Goal: Information Seeking & Learning: Find specific fact

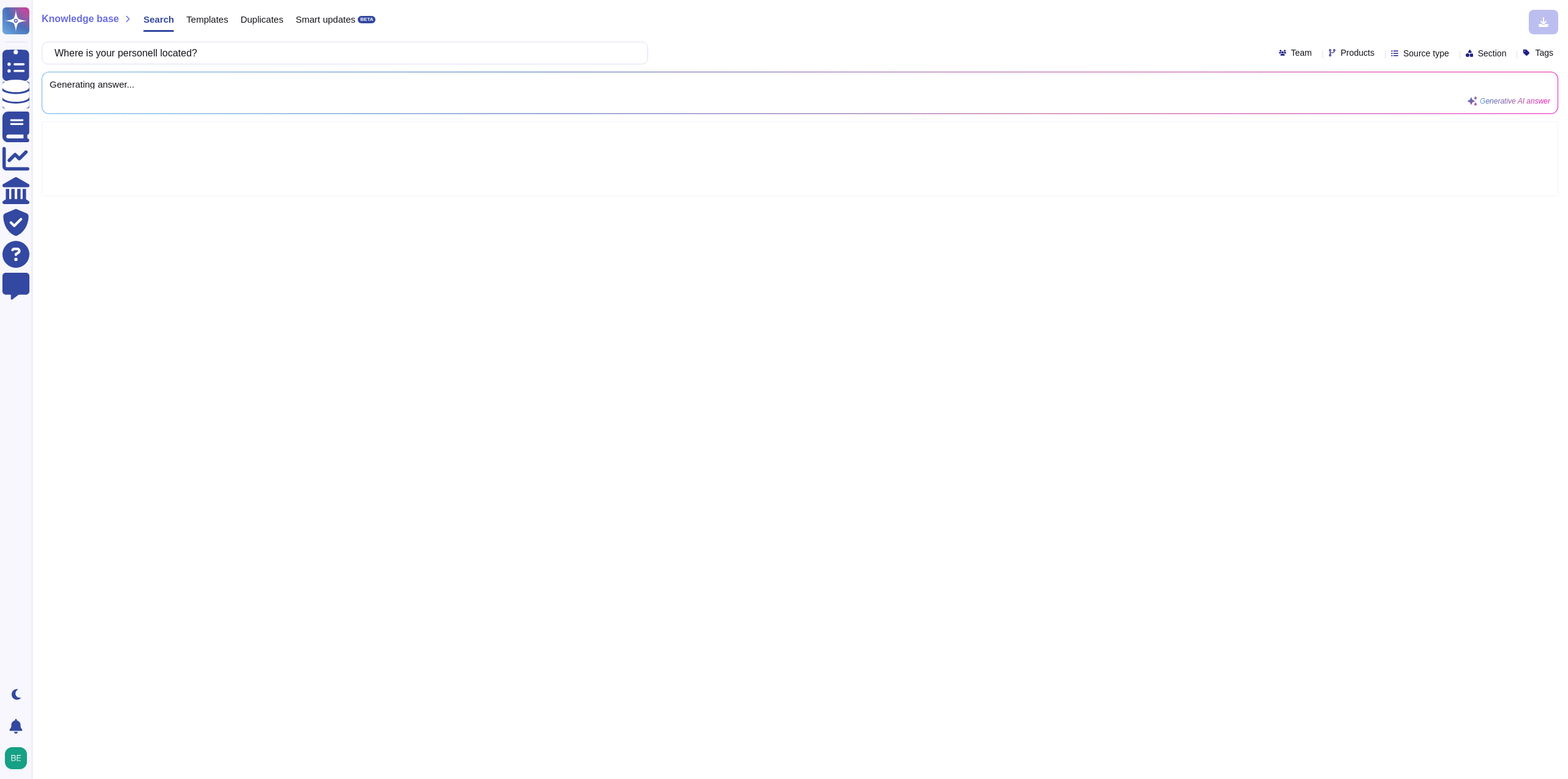
click at [743, 15] on div "Knowledge base Search Templates Duplicates Smart updates BETA" at bounding box center [795, 22] width 1508 height 24
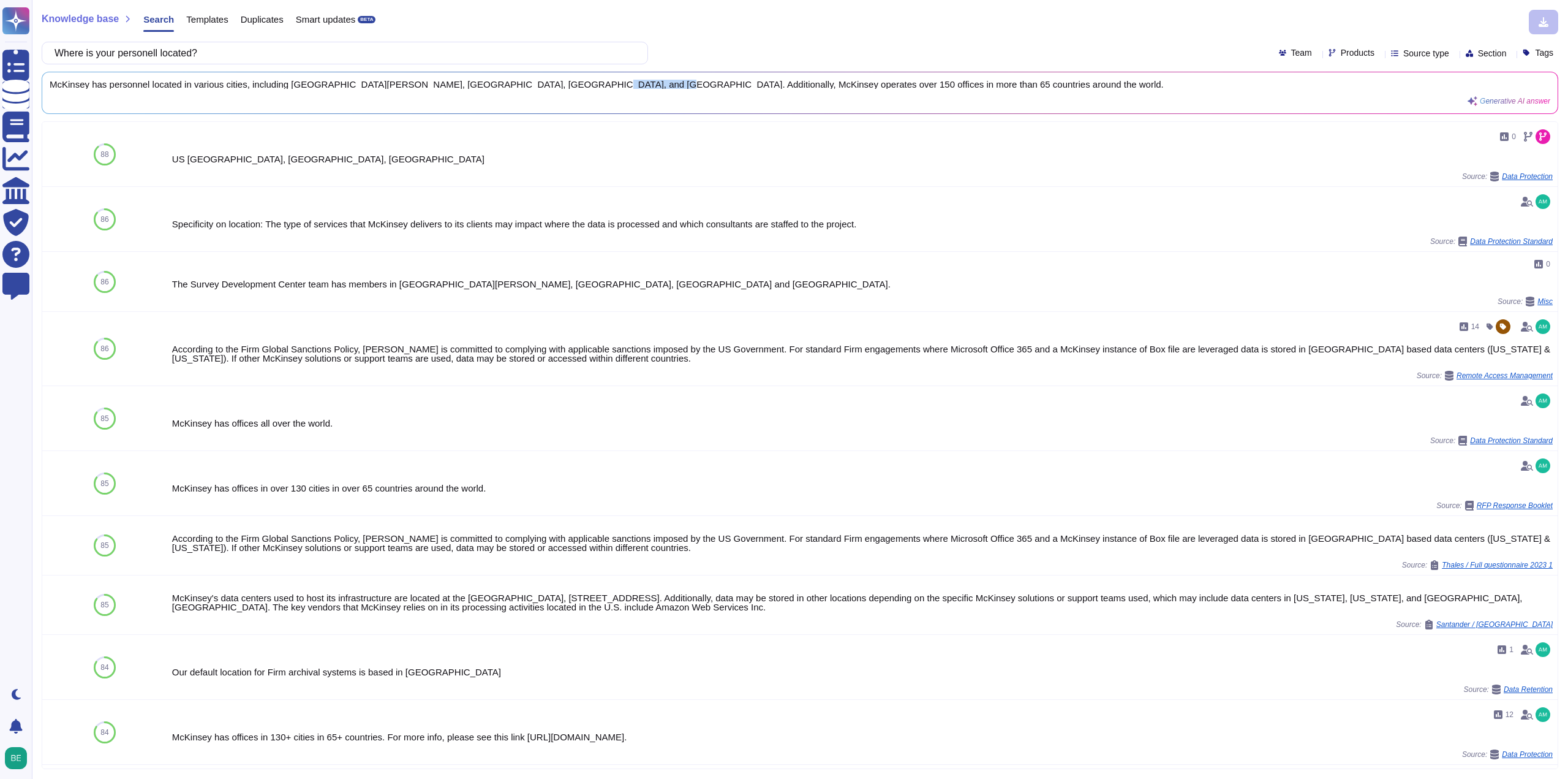
drag, startPoint x: 545, startPoint y: 85, endPoint x: 604, endPoint y: 78, distance: 59.4
click at [604, 78] on div "McKinsey has personnel located in various cities, including [GEOGRAPHIC_DATA][P…" at bounding box center [800, 93] width 1515 height 41
click at [586, 84] on span "McKinsey has personnel located in various cities, including [GEOGRAPHIC_DATA][P…" at bounding box center [776, 84] width 1454 height 9
drag, startPoint x: 545, startPoint y: 84, endPoint x: 828, endPoint y: 83, distance: 283.0
click at [828, 83] on span "McKinsey has personnel located in various cities, including [GEOGRAPHIC_DATA][P…" at bounding box center [776, 84] width 1454 height 9
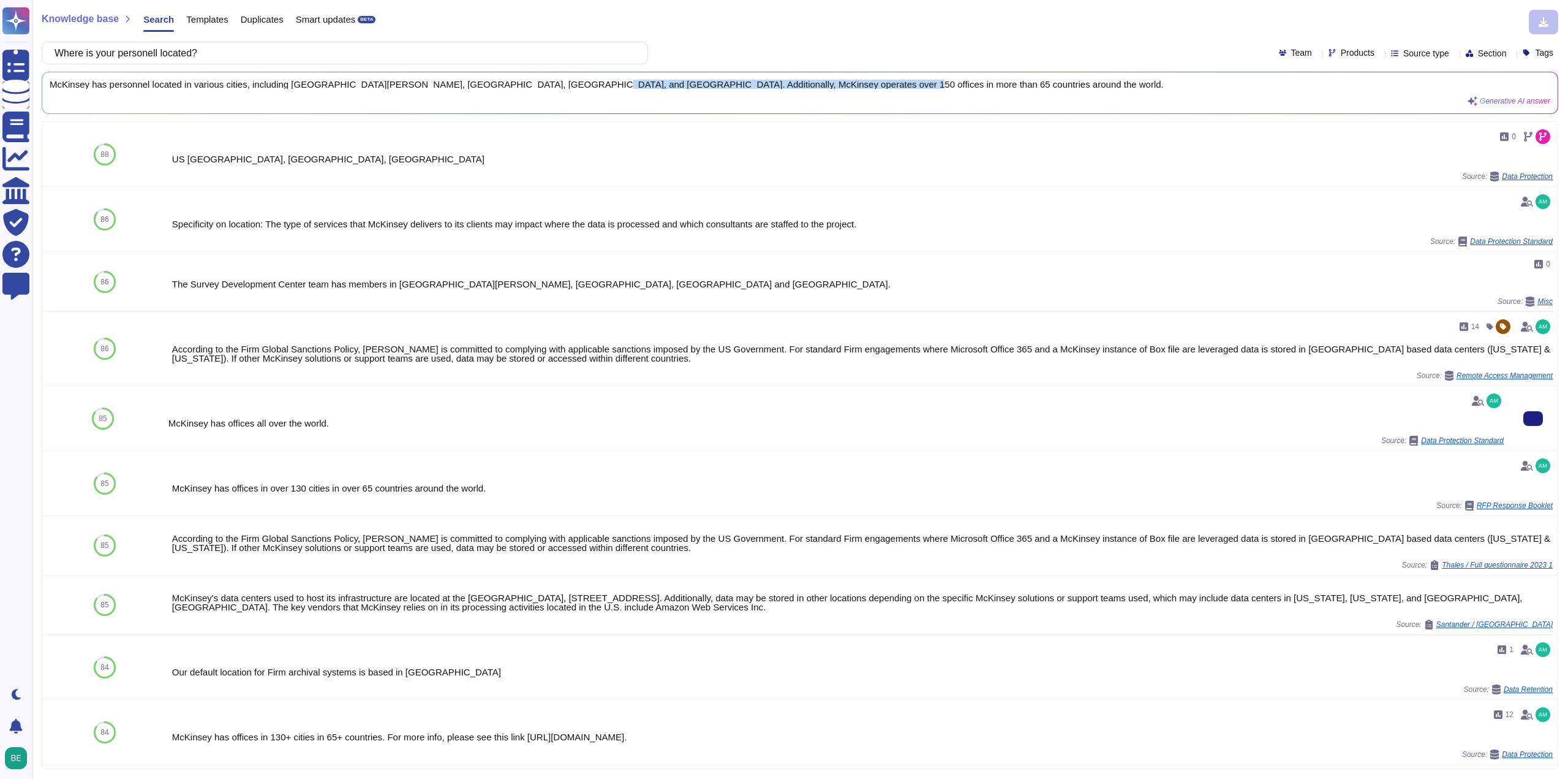
copy span "operates over 150 offices in more than 65 countries around the world."
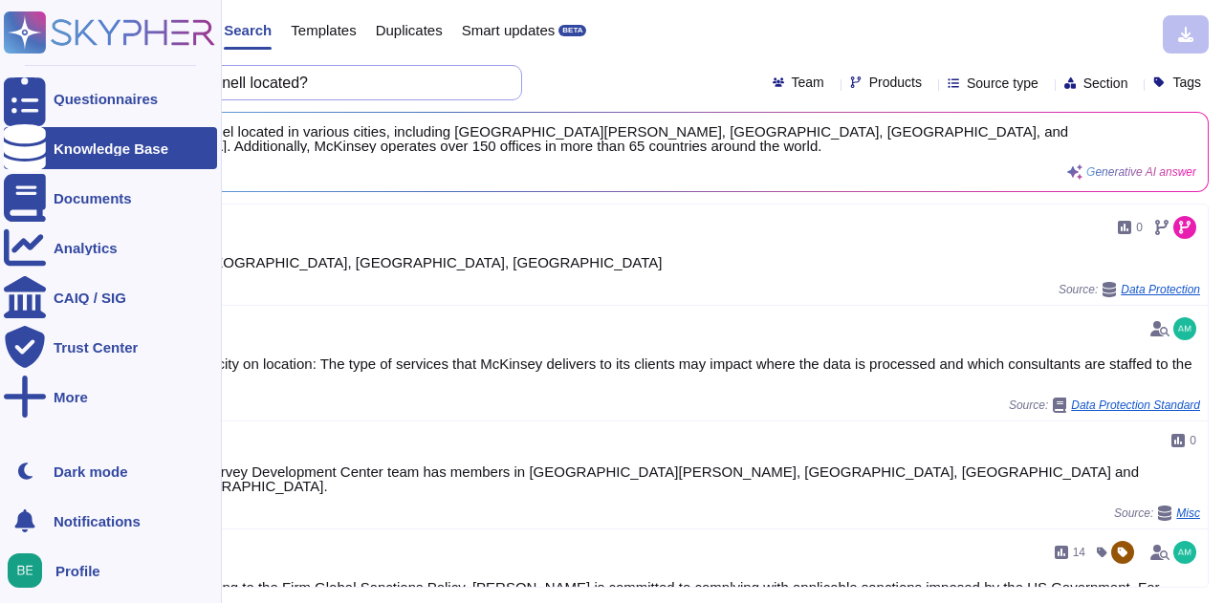
drag, startPoint x: 361, startPoint y: 91, endPoint x: 0, endPoint y: 91, distance: 361.4
click at [0, 91] on div "Questionnaires Knowledge Base Documents Analytics CAIQ / SIG Trust Center More …" at bounding box center [612, 301] width 1224 height 603
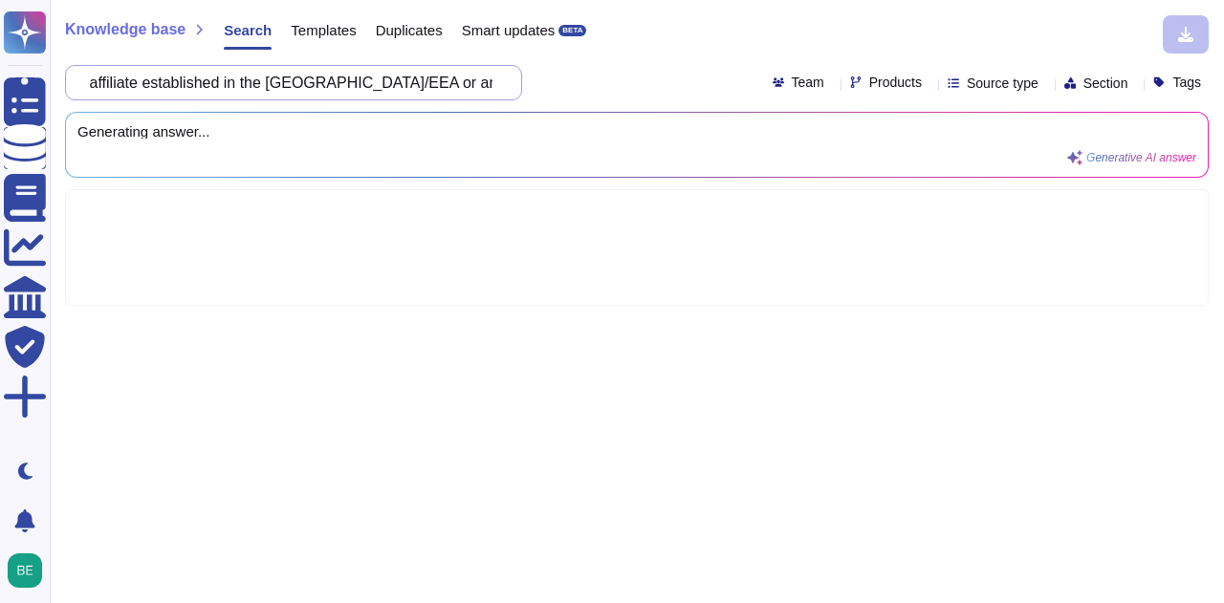
scroll to position [0, 114]
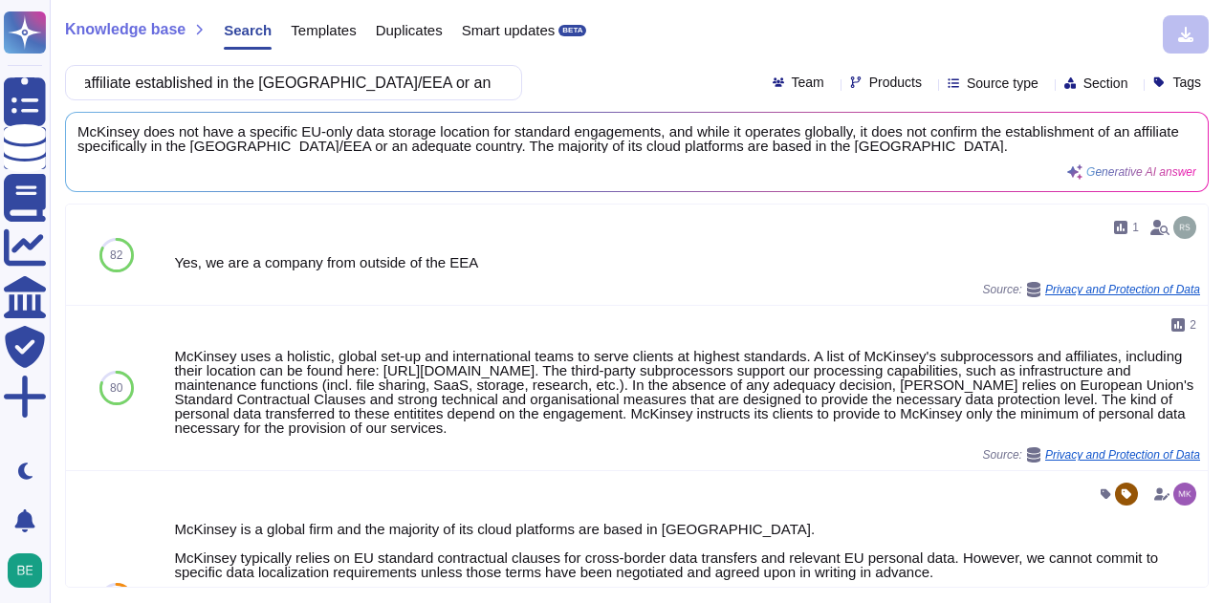
type input "Do you have an affiliate established in the [GEOGRAPHIC_DATA]/EEA or an adequat…"
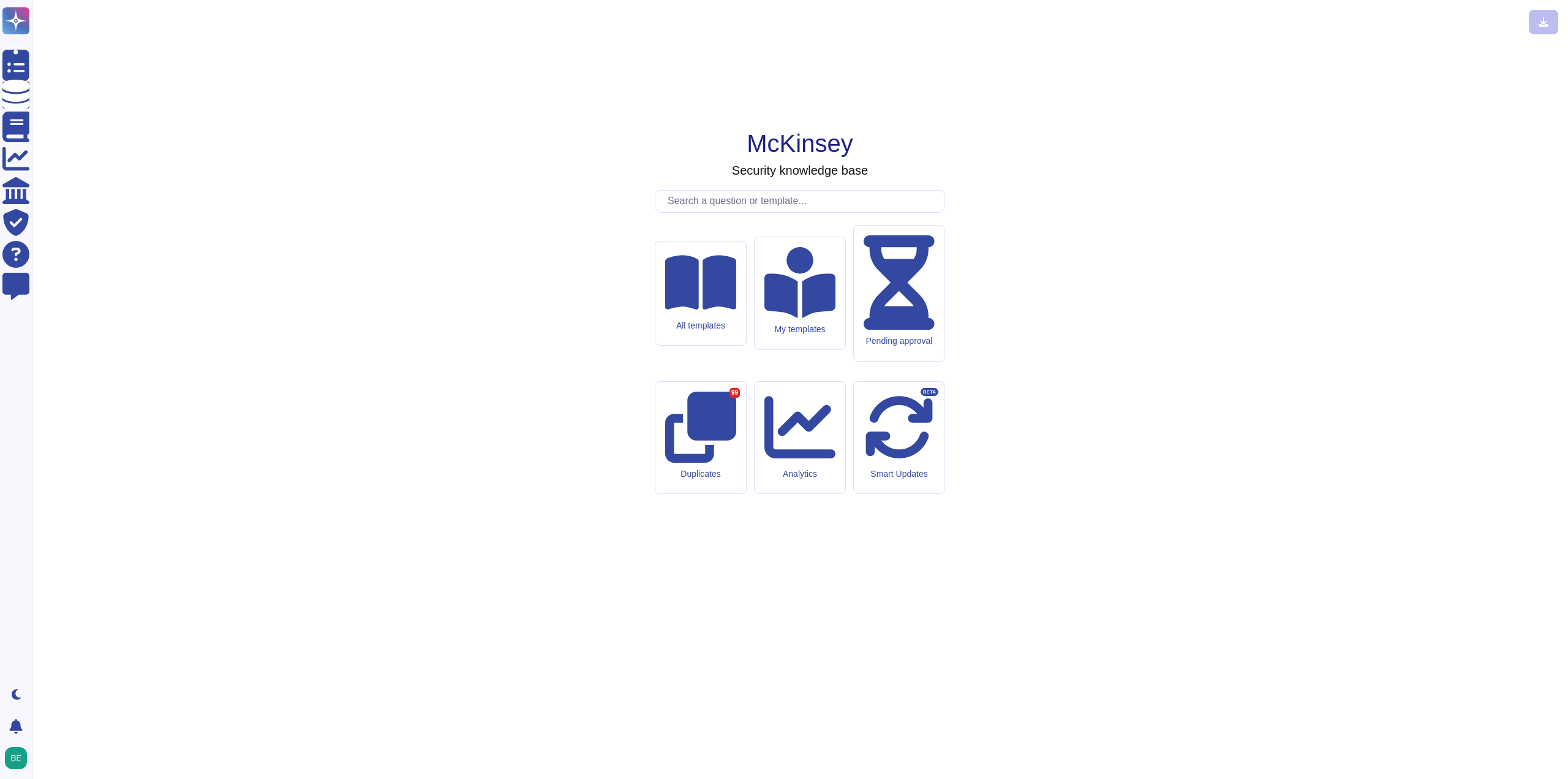
click at [722, 212] on input "text" at bounding box center [803, 201] width 283 height 21
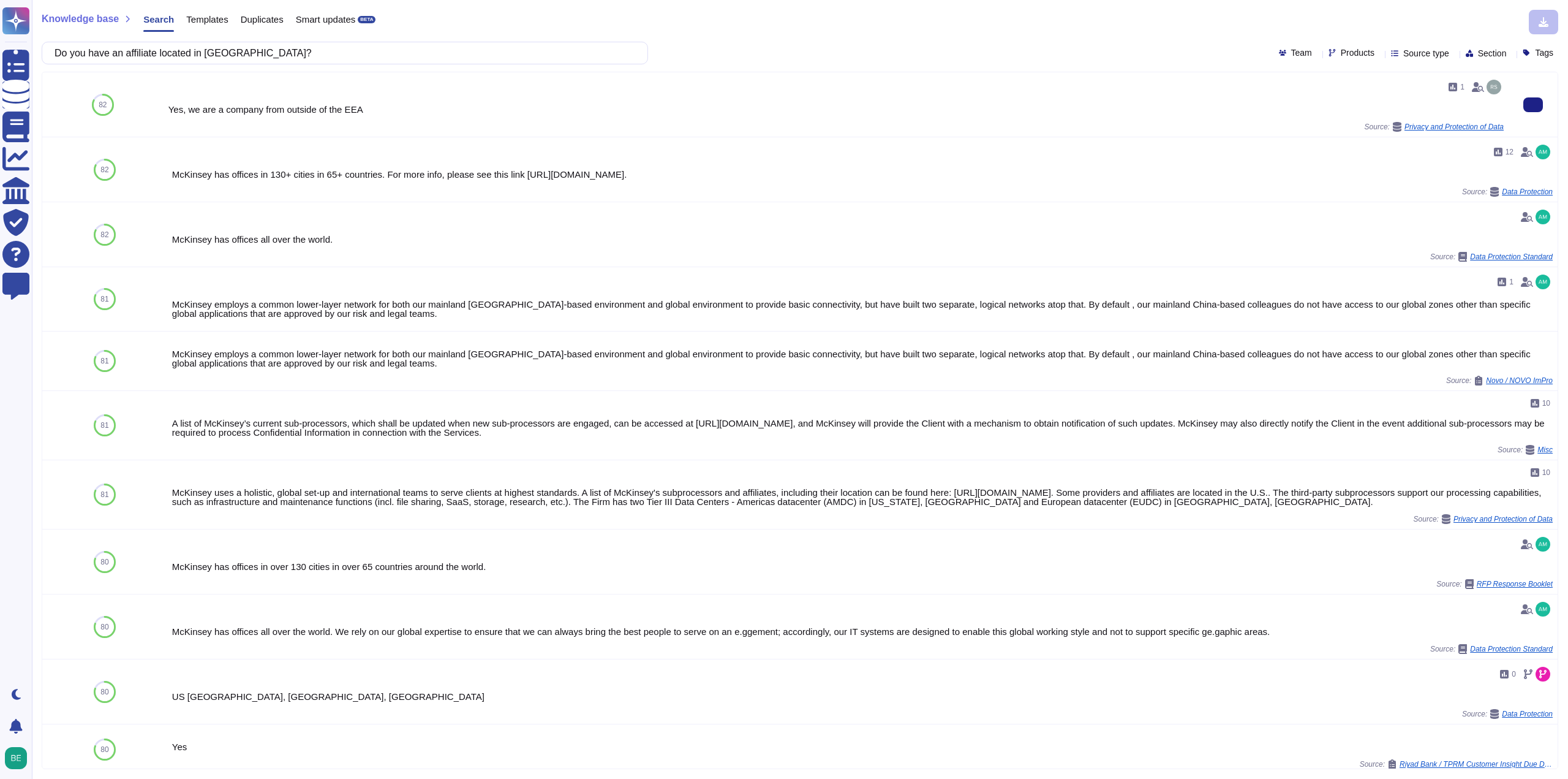
type input "Do you have an affiliate located in switzerland?"
click at [1479, 126] on span "Privacy and Protection of Data" at bounding box center [1454, 126] width 99 height 7
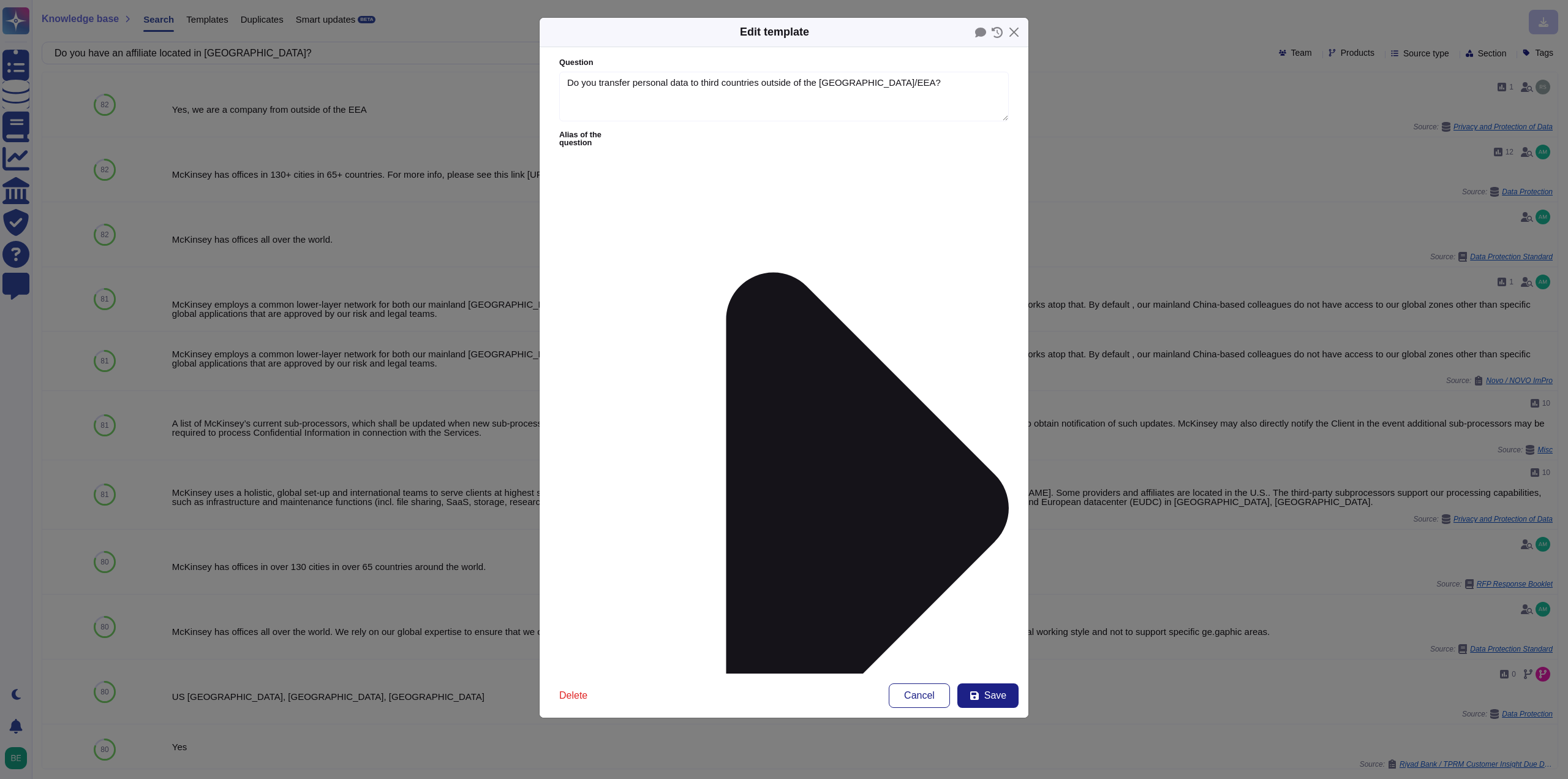
type textarea "Do you transfer personal data to third countries outside of the European Union/…"
type textarea "Yes, we are a company from outside of the EEA"
click at [1019, 33] on button "Close" at bounding box center [1014, 32] width 19 height 19
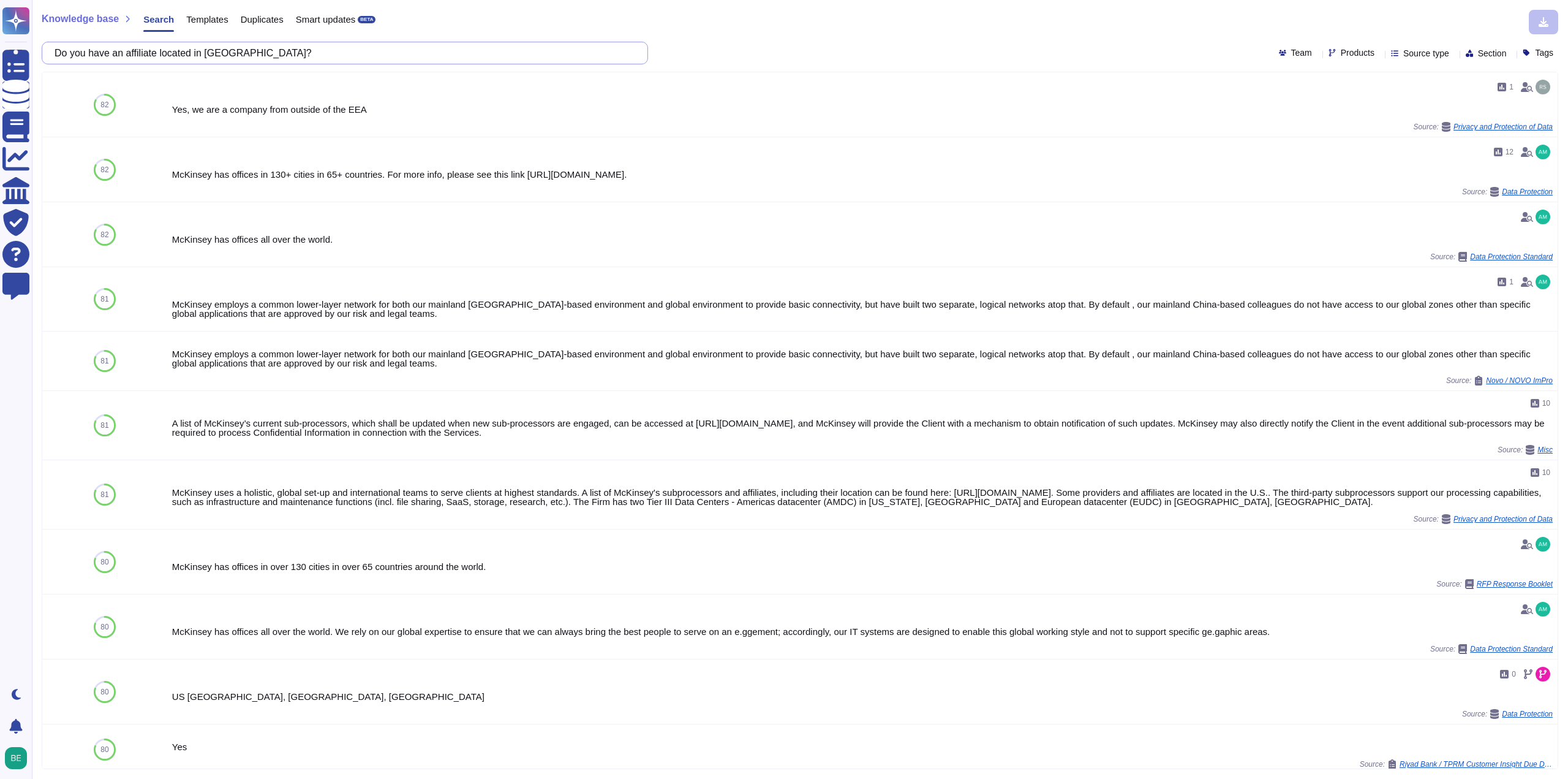
drag, startPoint x: 293, startPoint y: 50, endPoint x: 52, endPoint y: 65, distance: 241.5
click at [52, 65] on div "Knowledge base Search Templates Duplicates Smart updates BETA Do you have an af…" at bounding box center [800, 389] width 1537 height 779
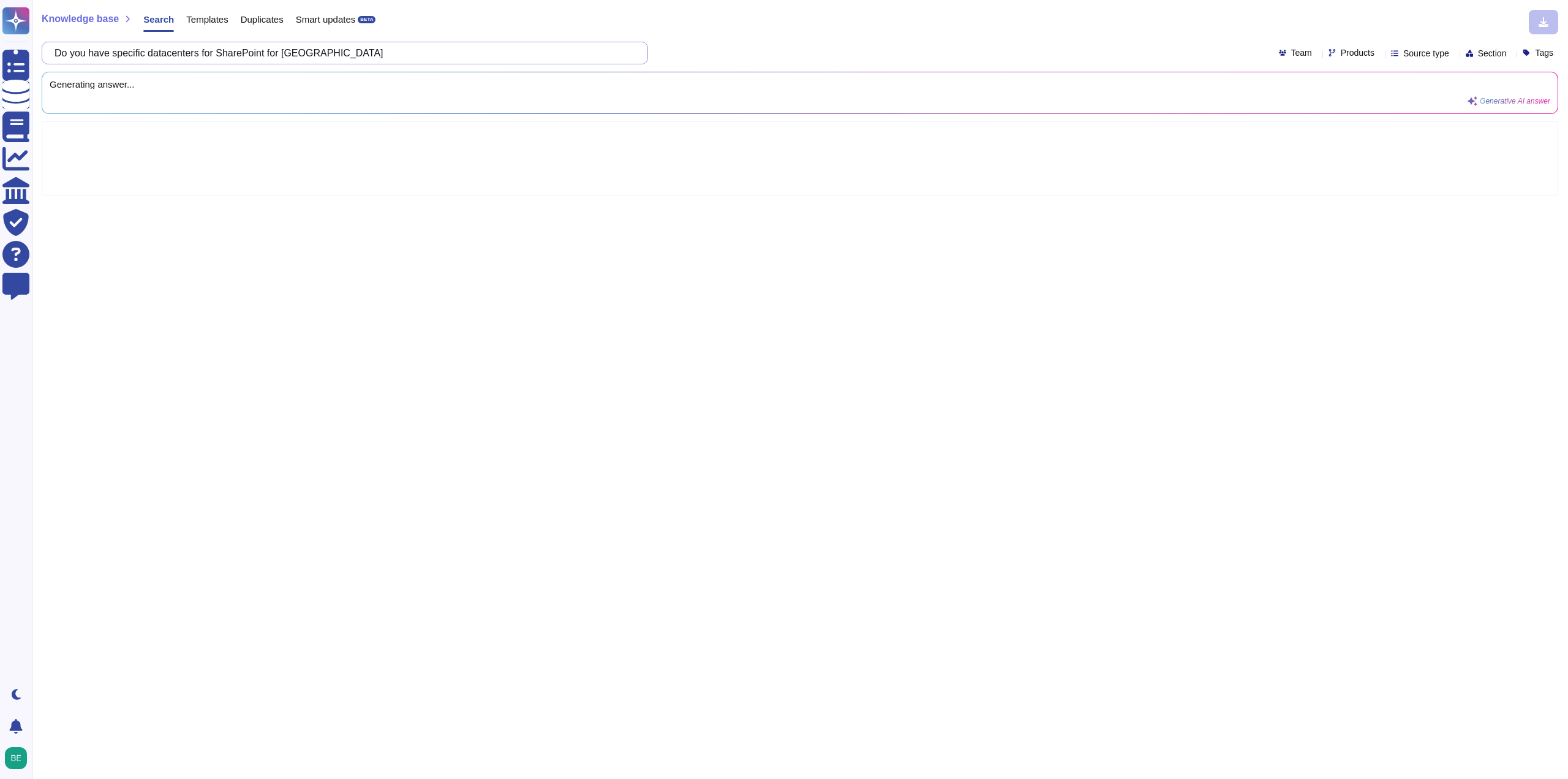
type input "Do you have specific datacenters for SharePoint for switzerland"
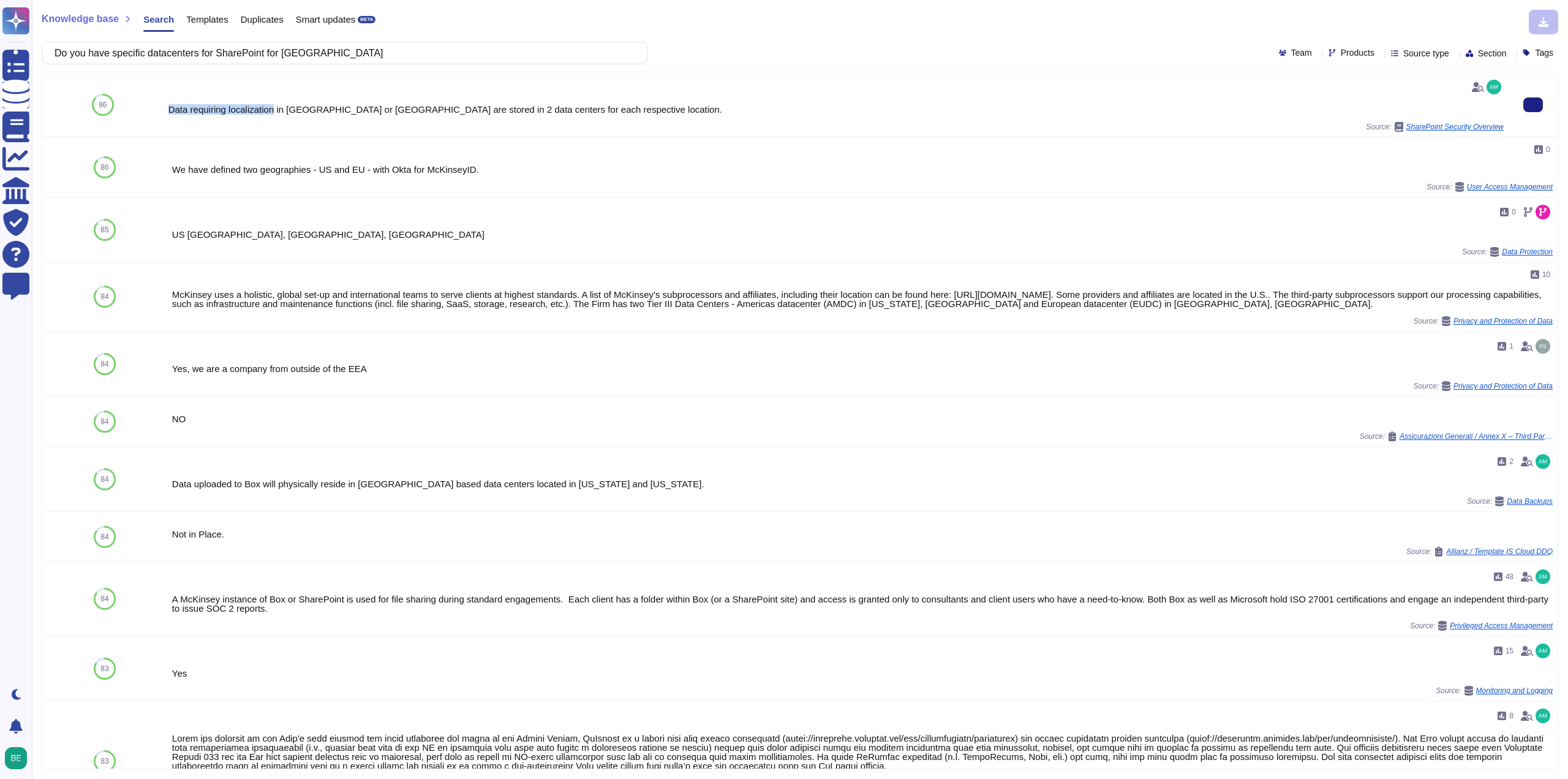
drag, startPoint x: 167, startPoint y: 111, endPoint x: 274, endPoint y: 103, distance: 107.3
click at [274, 103] on div "Data requiring localization in France or Switzerland are stored in 2 data cente…" at bounding box center [836, 104] width 1335 height 54
copy div "Data requiring localization"
click at [172, 120] on div "Data requiring localization in France or Switzerland are stored in 2 data cente…" at bounding box center [836, 104] width 1335 height 54
drag, startPoint x: 172, startPoint y: 110, endPoint x: 192, endPoint y: 110, distance: 20.0
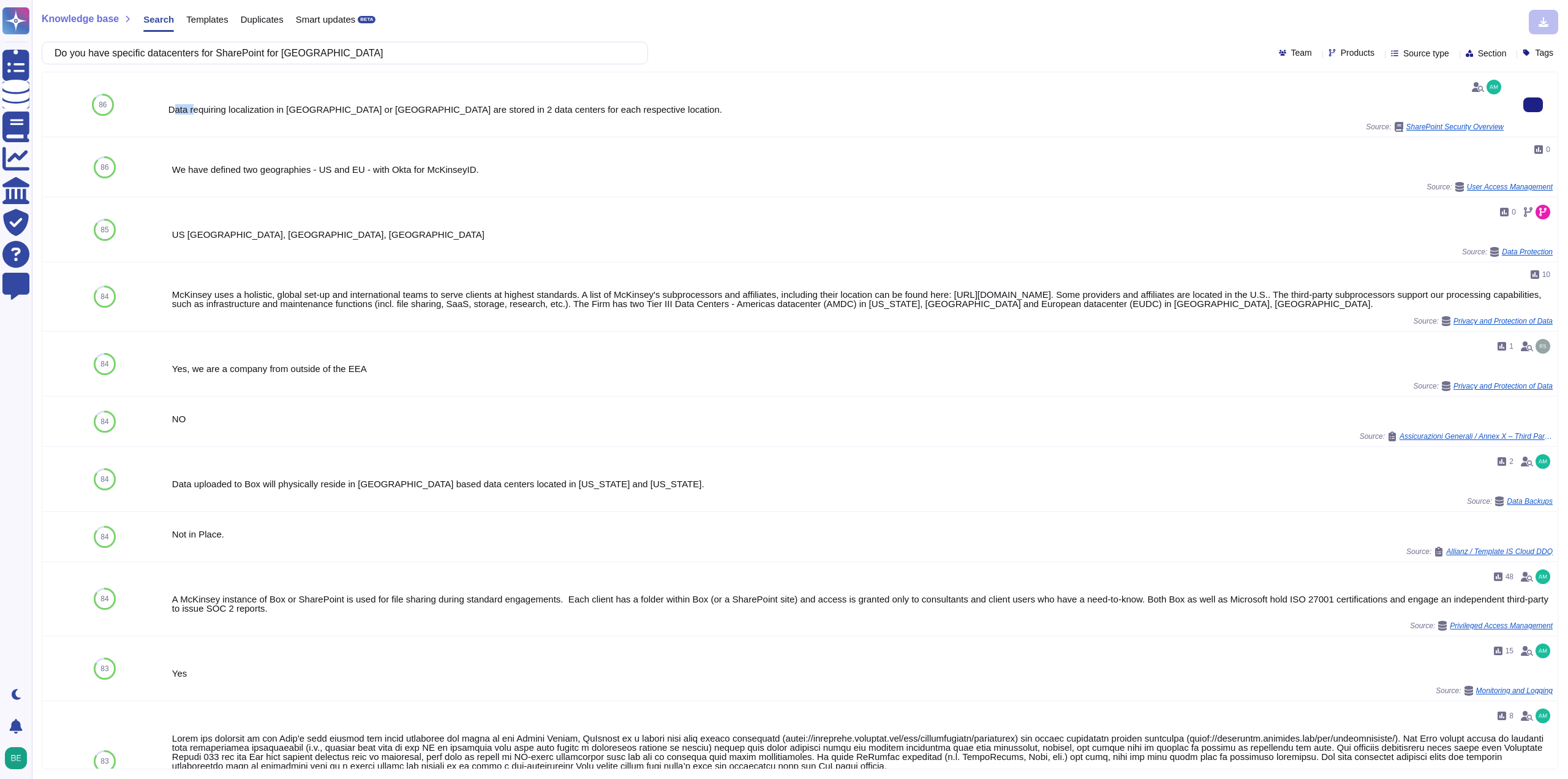
click at [192, 110] on div "Data requiring localization in France or Switzerland are stored in 2 data cente…" at bounding box center [836, 109] width 1335 height 9
click at [180, 108] on div "Data requiring localization in France or Switzerland are stored in 2 data cente…" at bounding box center [836, 109] width 1335 height 9
drag, startPoint x: 173, startPoint y: 108, endPoint x: 627, endPoint y: 110, distance: 454.0
click at [623, 109] on div "Data requiring localization in France or Switzerland are stored in 2 data cente…" at bounding box center [836, 109] width 1335 height 9
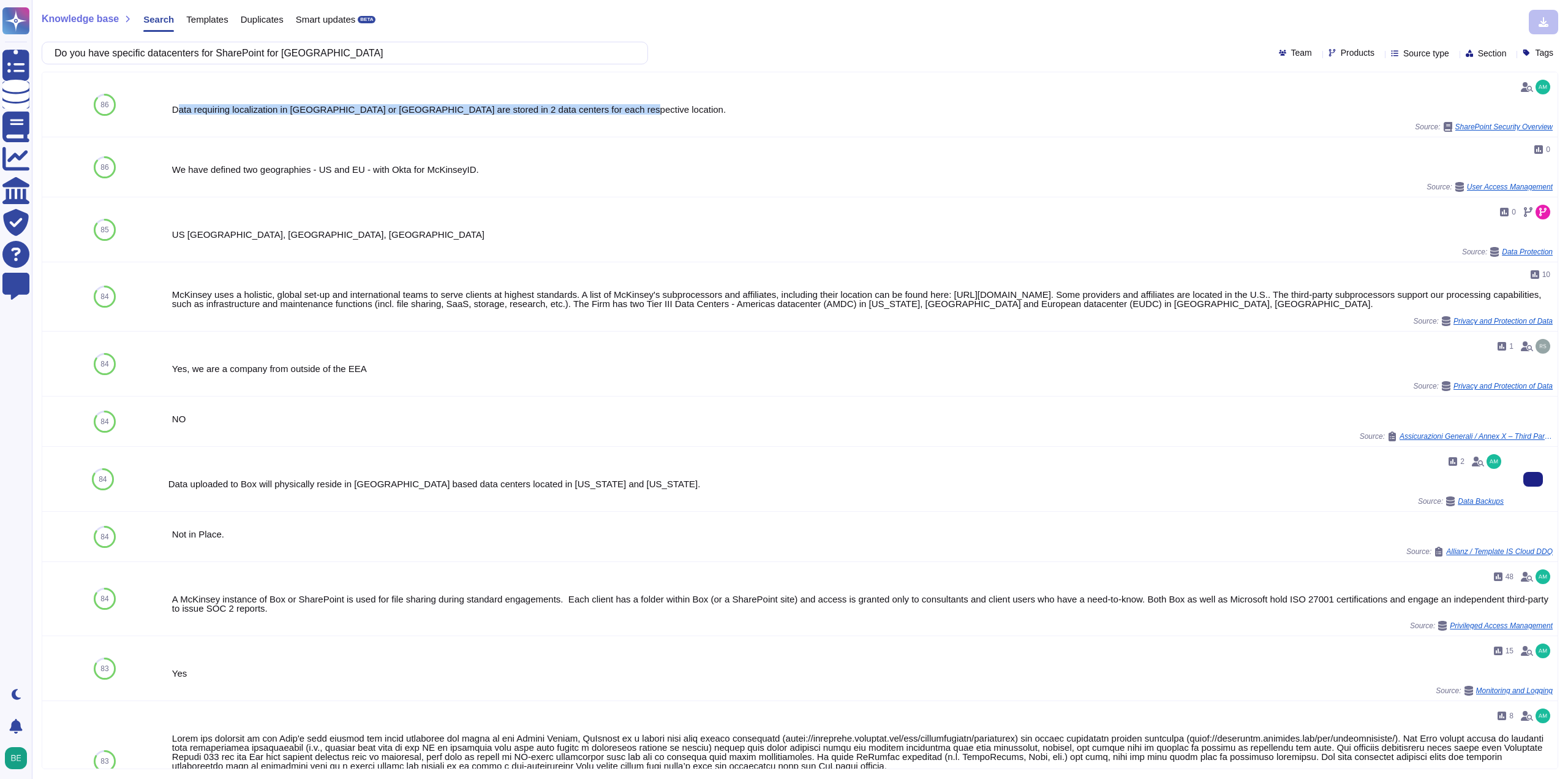
copy div "ata requiring localization in France or Switzerland are stored in 2 data center…"
